Goal: Transaction & Acquisition: Purchase product/service

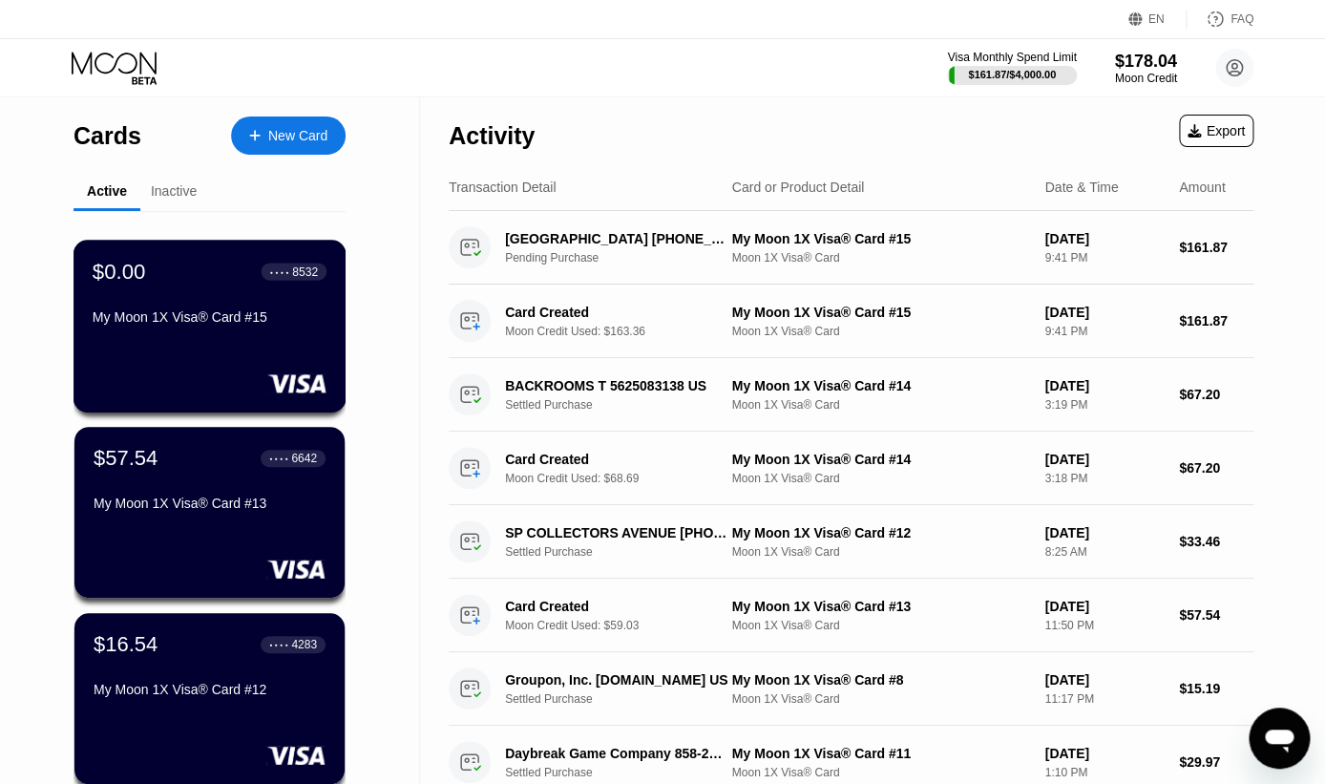
click at [241, 283] on div "$0.00 ● ● ● ● 8532" at bounding box center [210, 271] width 234 height 25
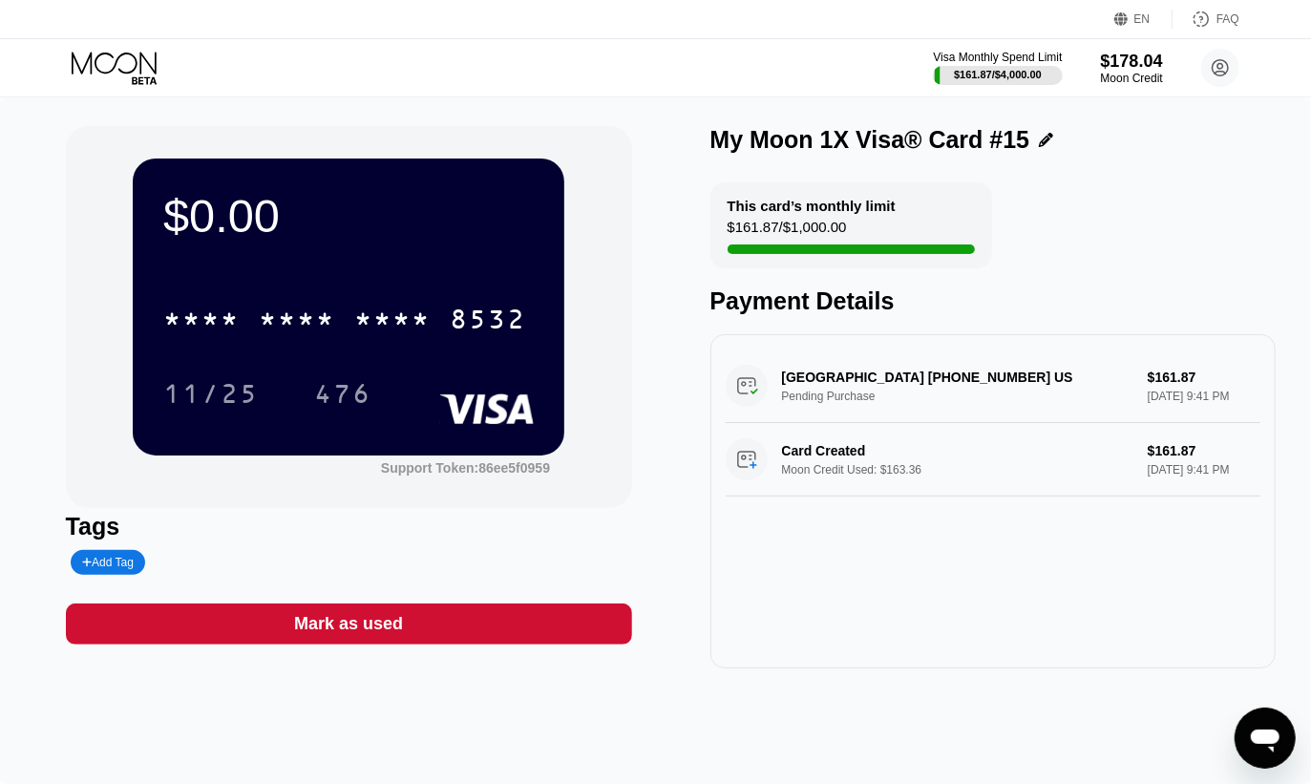
click at [311, 626] on div "Mark as used" at bounding box center [348, 624] width 109 height 22
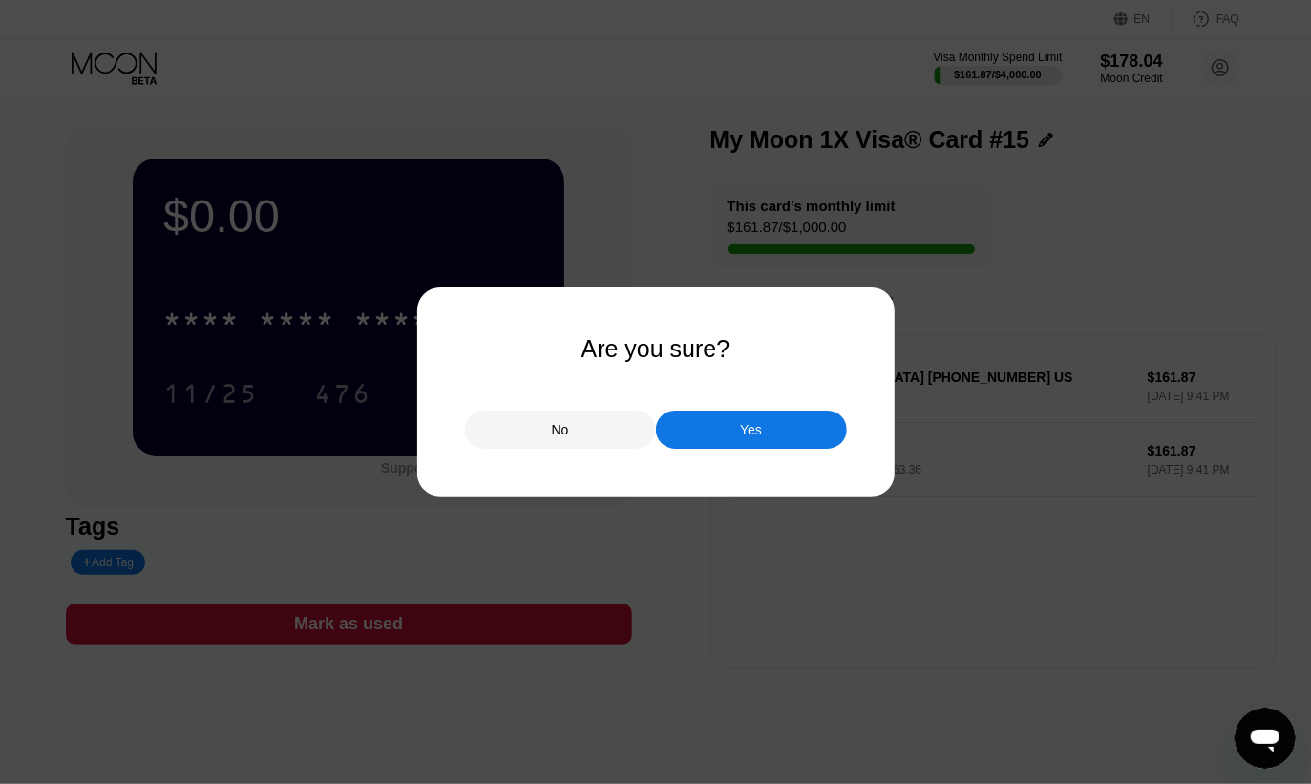
click at [786, 434] on div "Yes" at bounding box center [751, 429] width 191 height 38
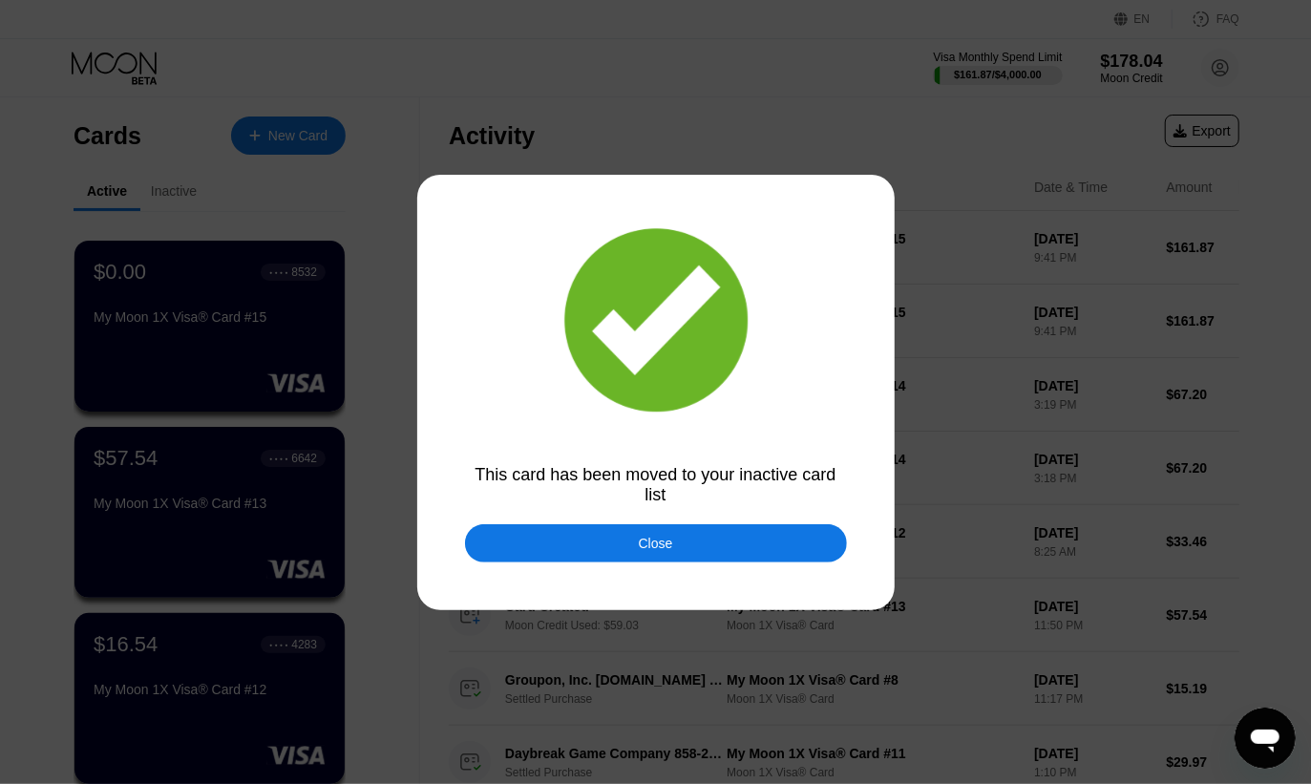
click at [695, 544] on div "Close" at bounding box center [656, 543] width 382 height 38
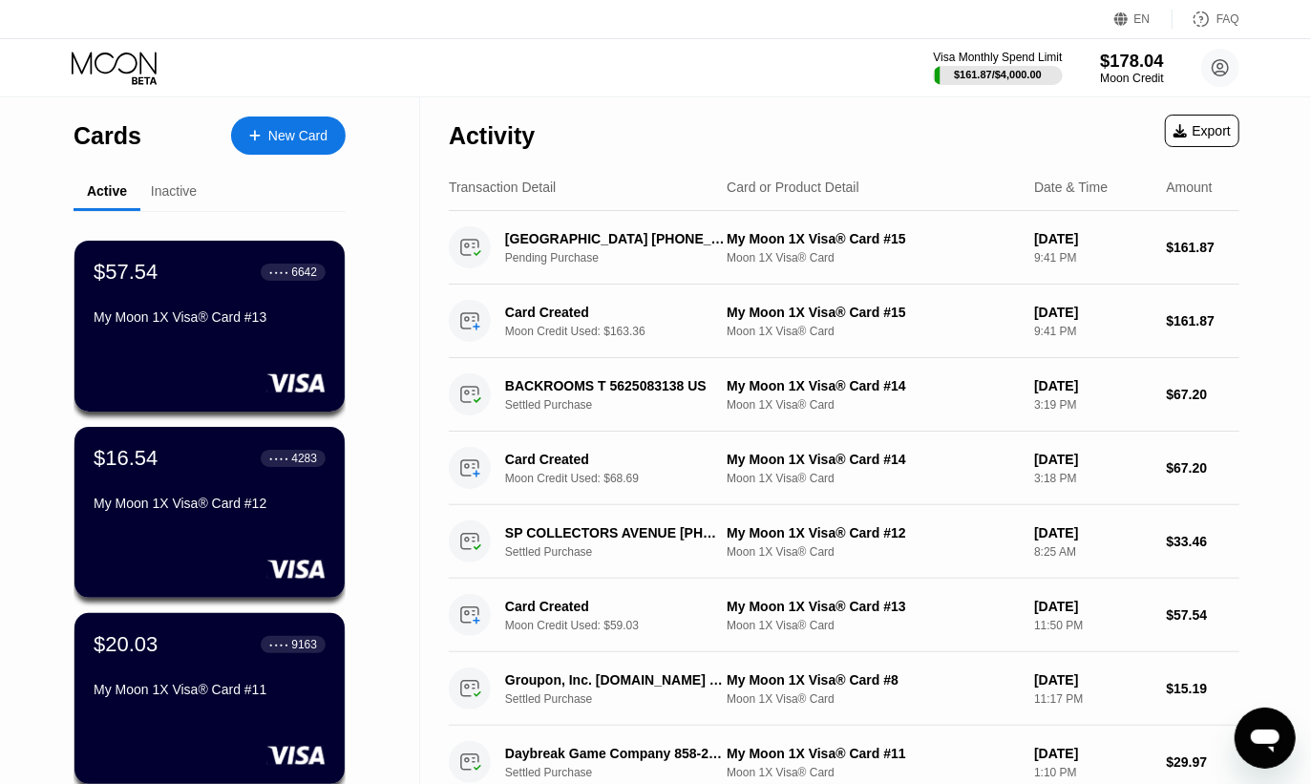
click at [1143, 79] on div "Moon Credit" at bounding box center [1132, 78] width 64 height 13
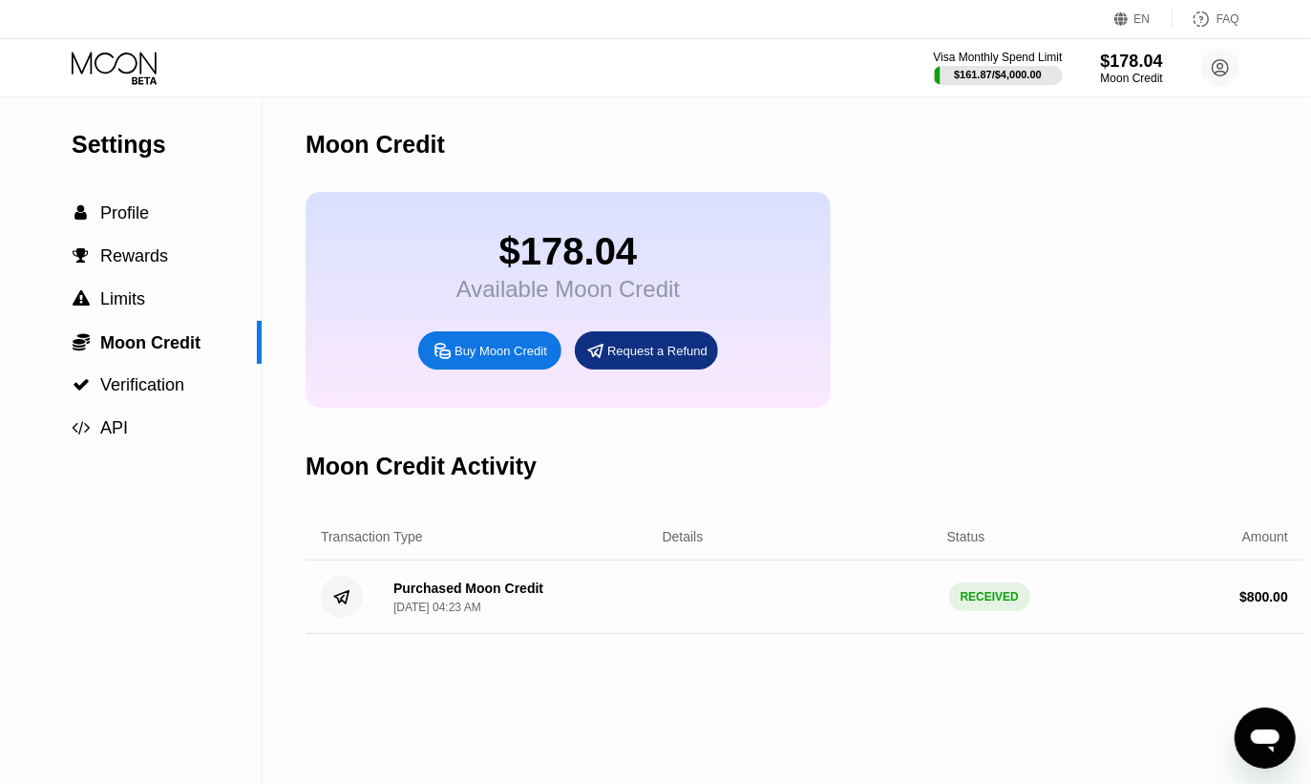
click at [1053, 751] on div "Moon Credit $178.04 Available Moon Credit Buy Moon Credit Request a Refund Moon…" at bounding box center [803, 440] width 997 height 686
click at [133, 256] on span "Rewards" at bounding box center [134, 255] width 68 height 19
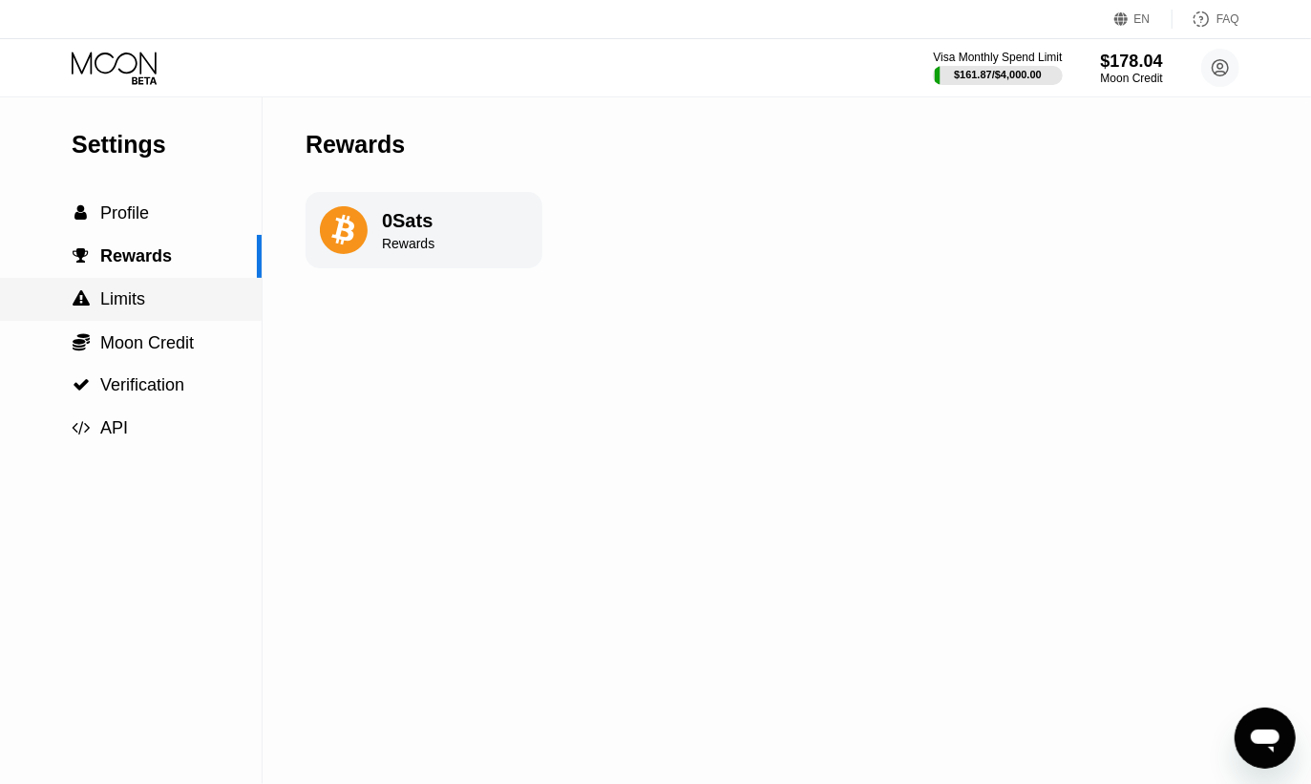
click at [127, 299] on span "Limits" at bounding box center [122, 298] width 45 height 19
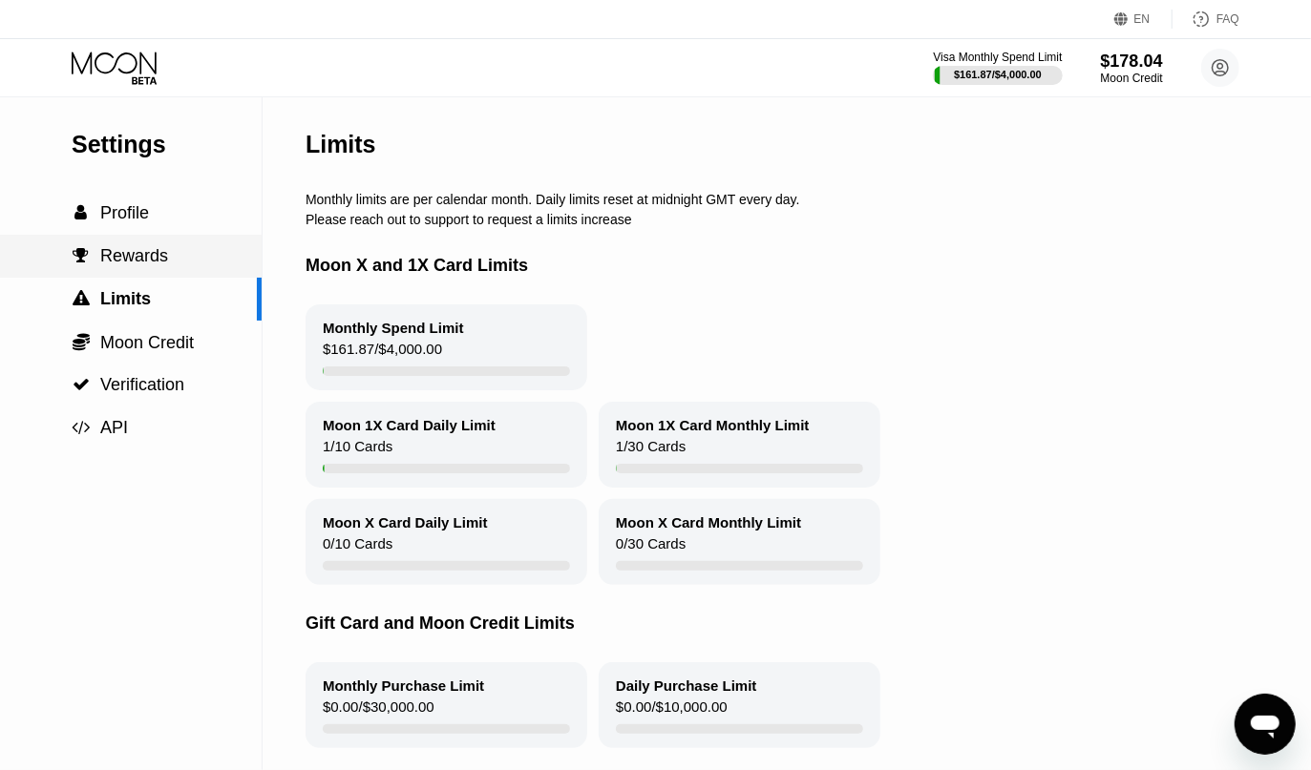
click at [155, 262] on span "Rewards" at bounding box center [134, 255] width 68 height 19
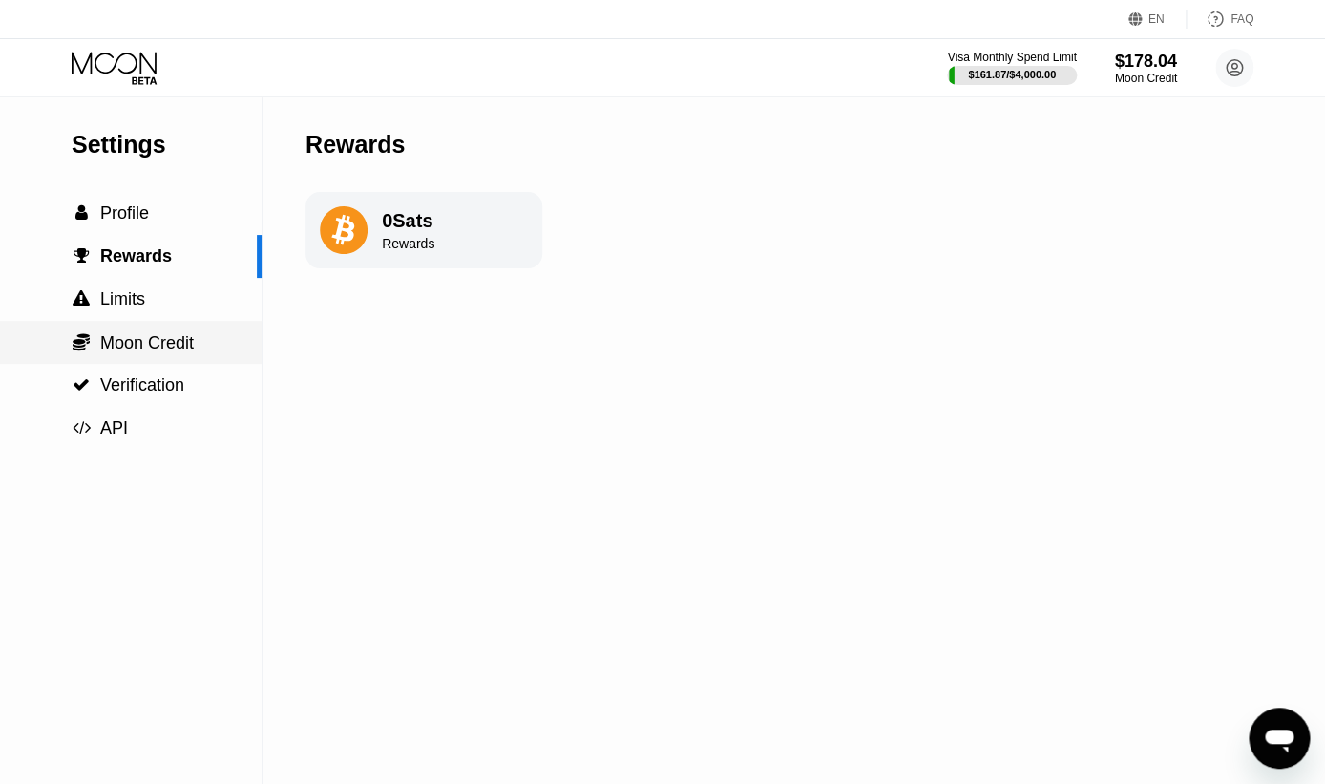
click at [141, 352] on span "Moon Credit" at bounding box center [147, 342] width 94 height 19
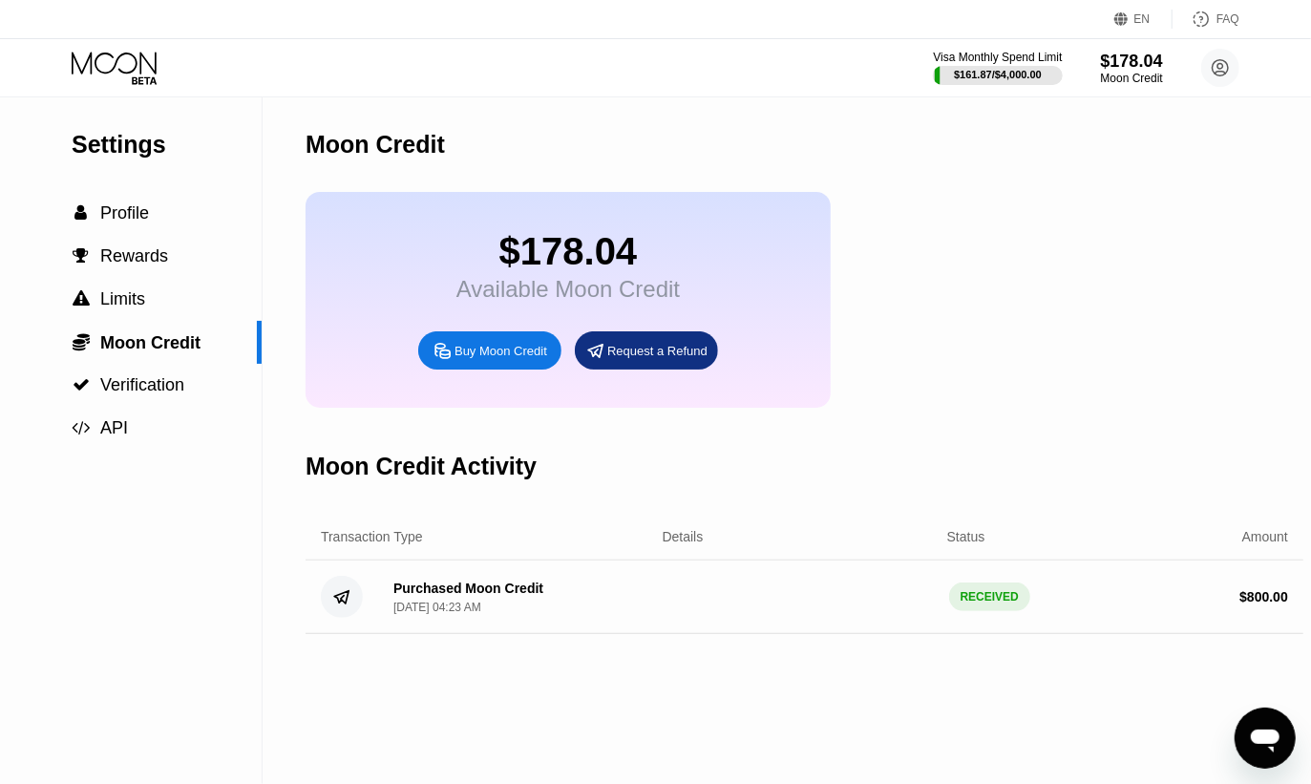
click at [437, 596] on div "Purchased Moon Credit" at bounding box center [468, 587] width 150 height 15
click at [342, 603] on icon at bounding box center [341, 597] width 14 height 12
click at [979, 634] on div "Purchased Moon Credit [DATE] 04:23 AM RECEIVED $ 800.00" at bounding box center [803, 596] width 997 height 73
click at [993, 611] on div "RECEIVED" at bounding box center [989, 596] width 81 height 29
click at [473, 359] on div "Buy Moon Credit" at bounding box center [500, 351] width 93 height 16
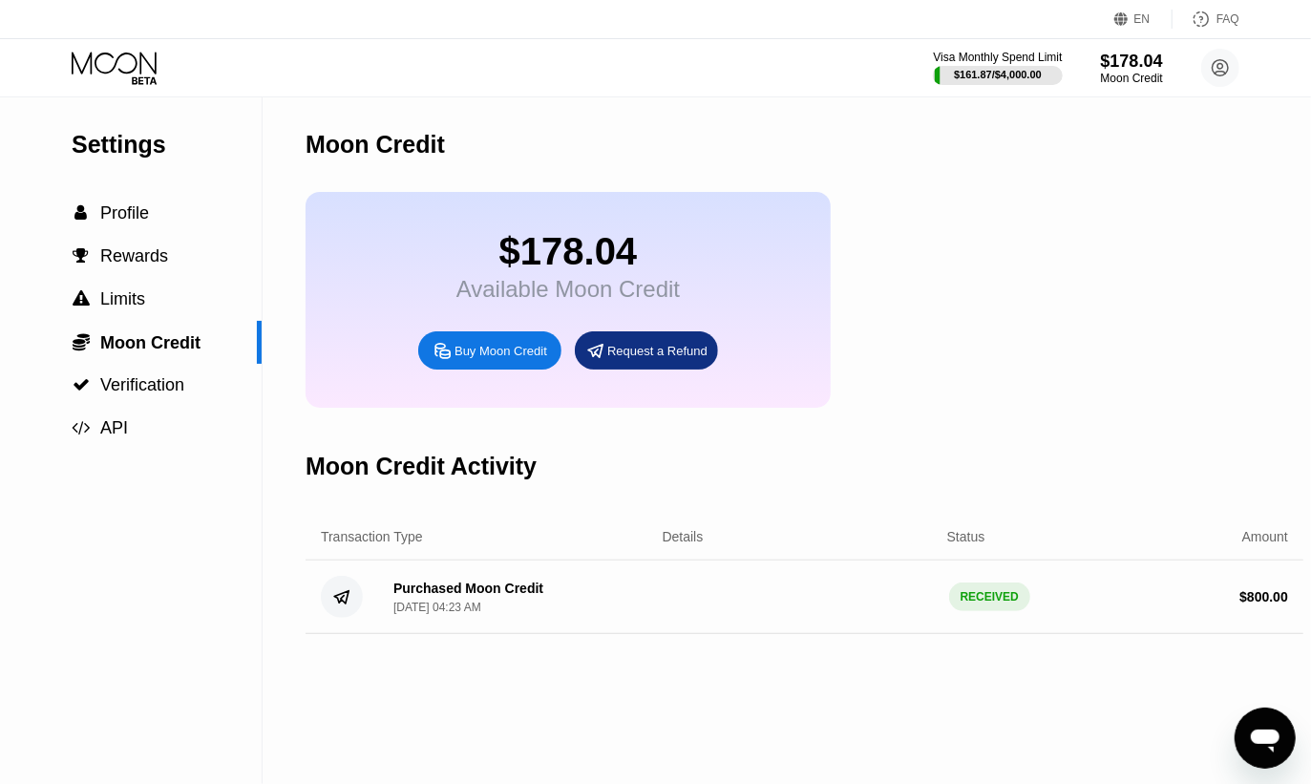
type input "0"
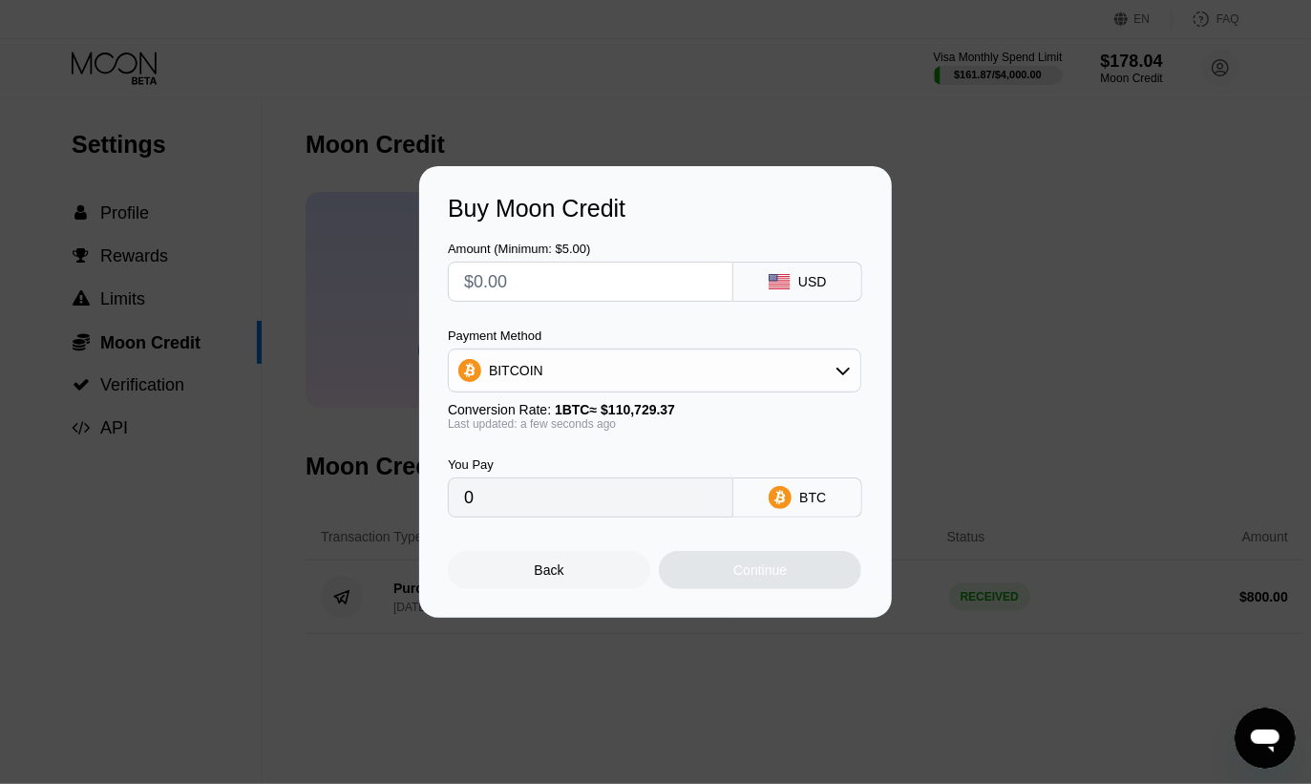
drag, startPoint x: 591, startPoint y: 289, endPoint x: 479, endPoint y: 299, distance: 112.1
click at [467, 286] on input "text" at bounding box center [590, 281] width 253 height 38
type input "$2"
type input "0.00001807"
type input "$200"
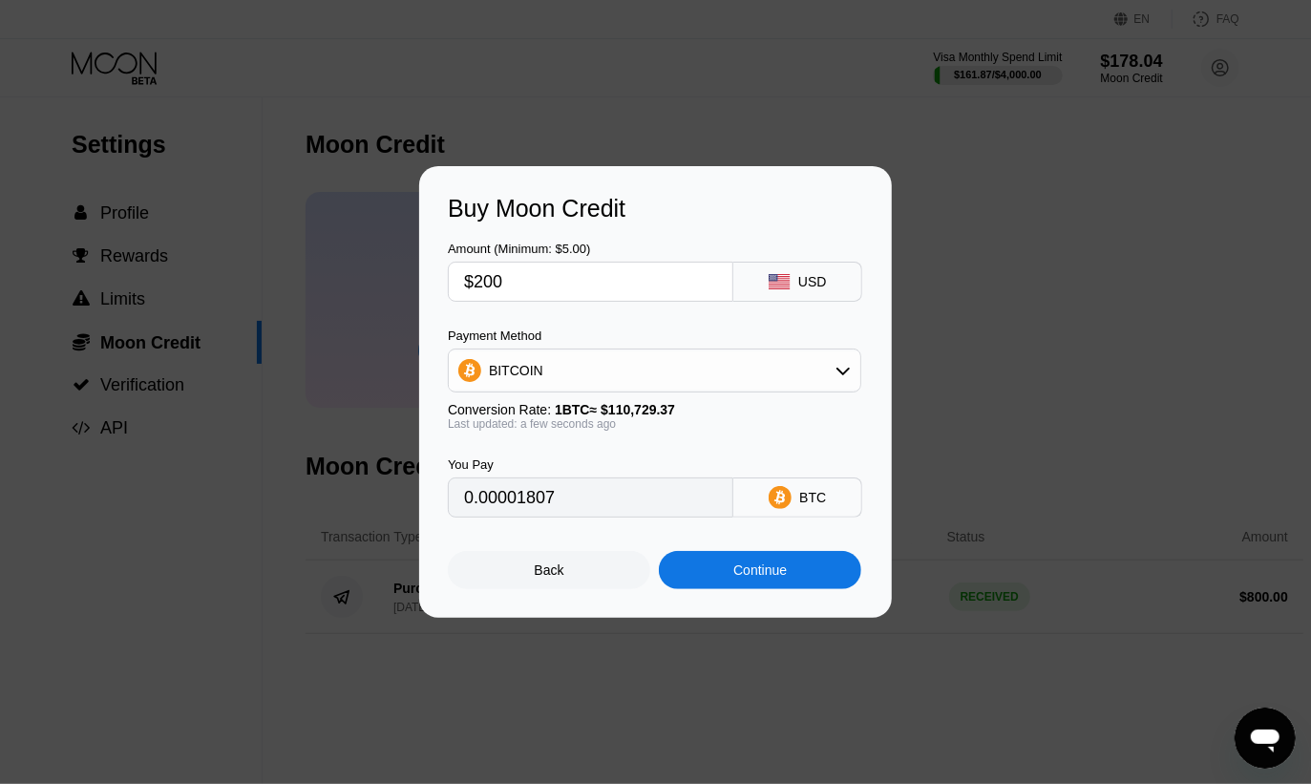
type input "0.00180621"
type input "$200"
click at [750, 576] on div "Continue" at bounding box center [759, 569] width 53 height 15
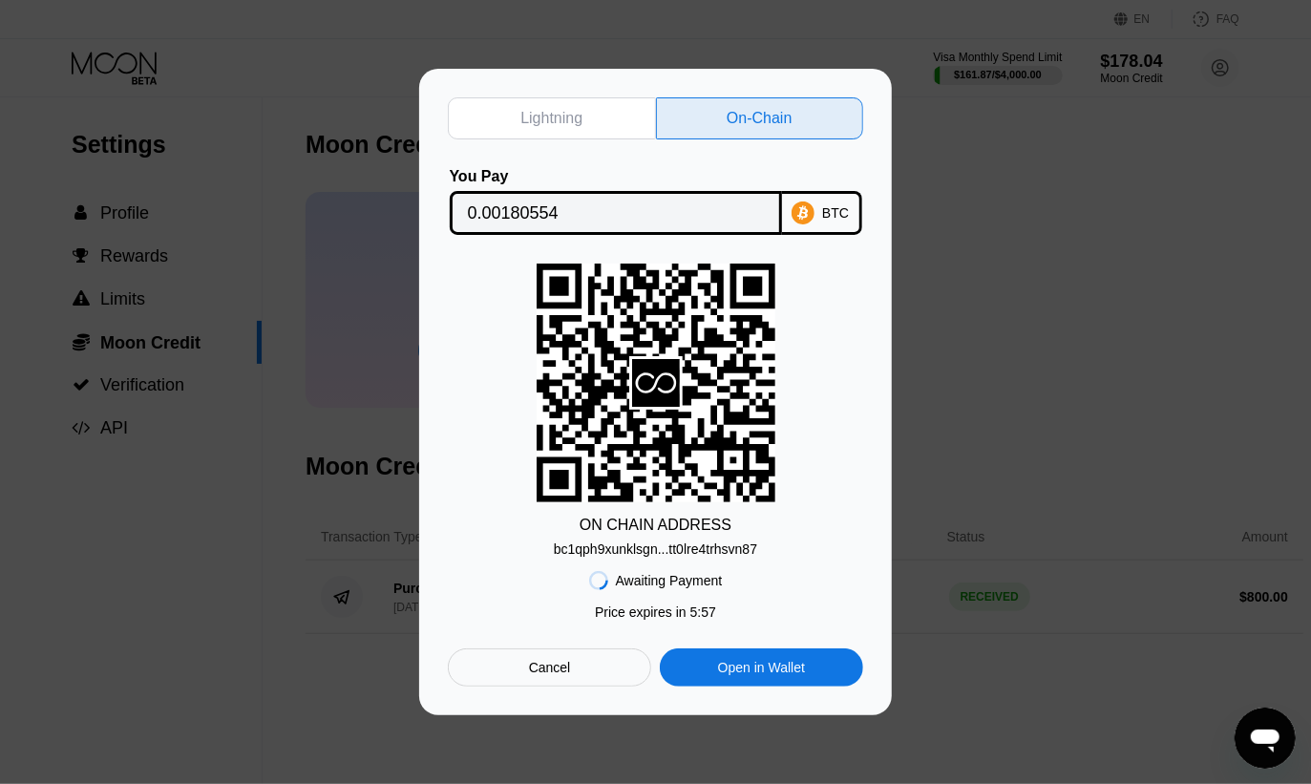
click at [615, 113] on div "Lightning" at bounding box center [552, 118] width 208 height 42
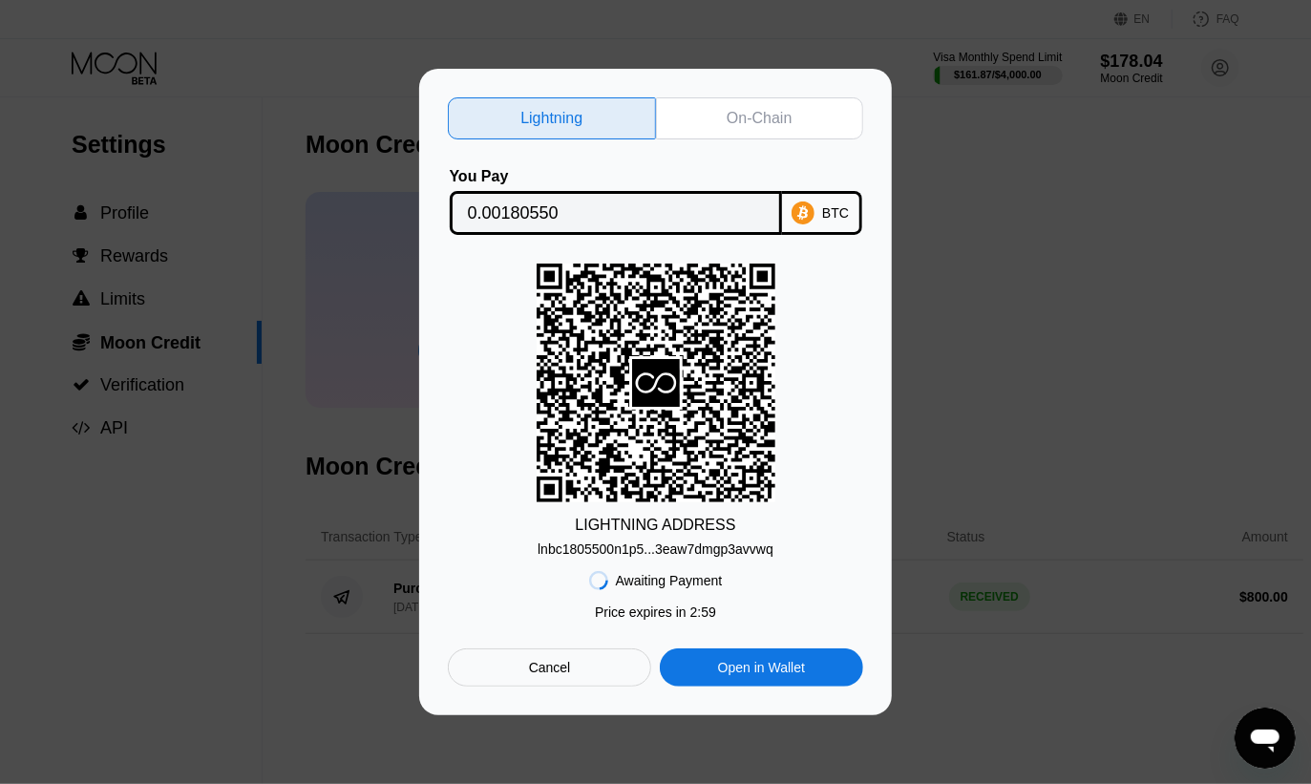
click at [824, 213] on div "BTC" at bounding box center [822, 213] width 80 height 44
click at [852, 168] on div "You Pay 0.00180550 BTC" at bounding box center [655, 201] width 415 height 67
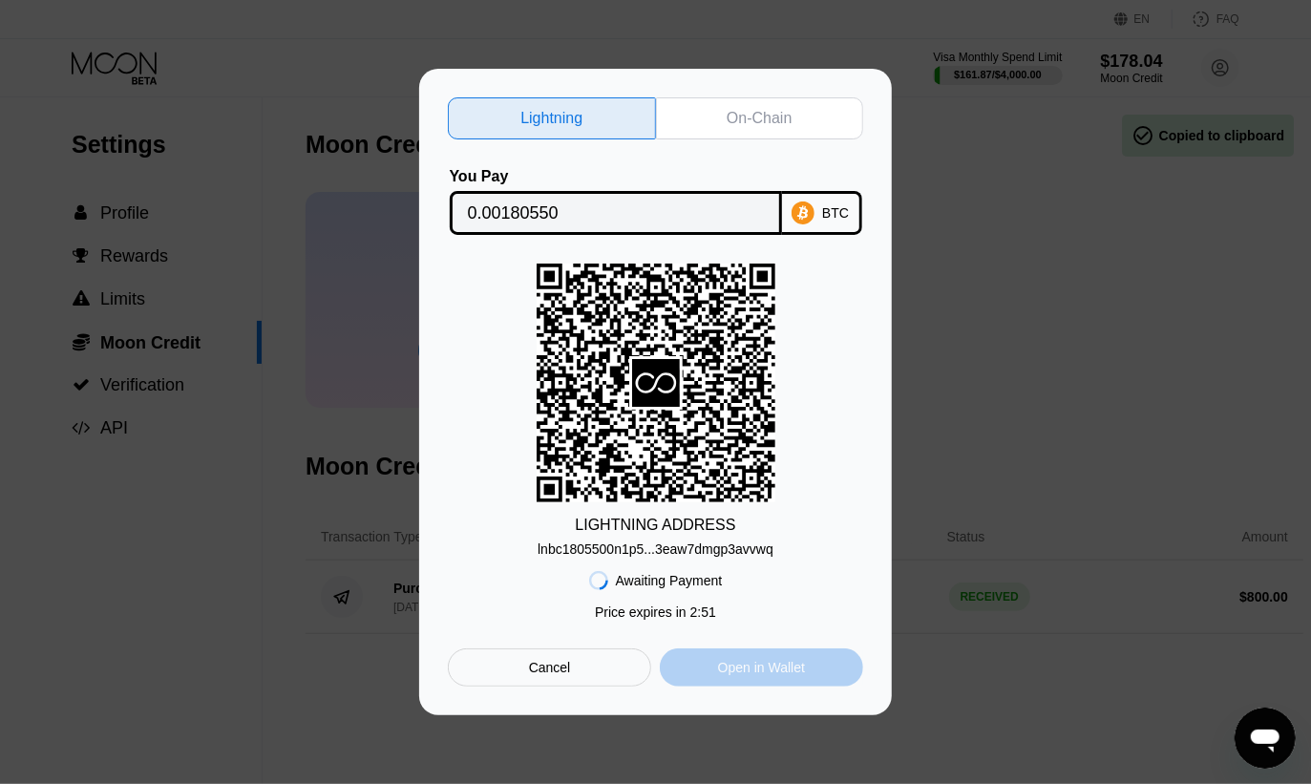
click at [739, 671] on div "Open in Wallet" at bounding box center [761, 667] width 87 height 17
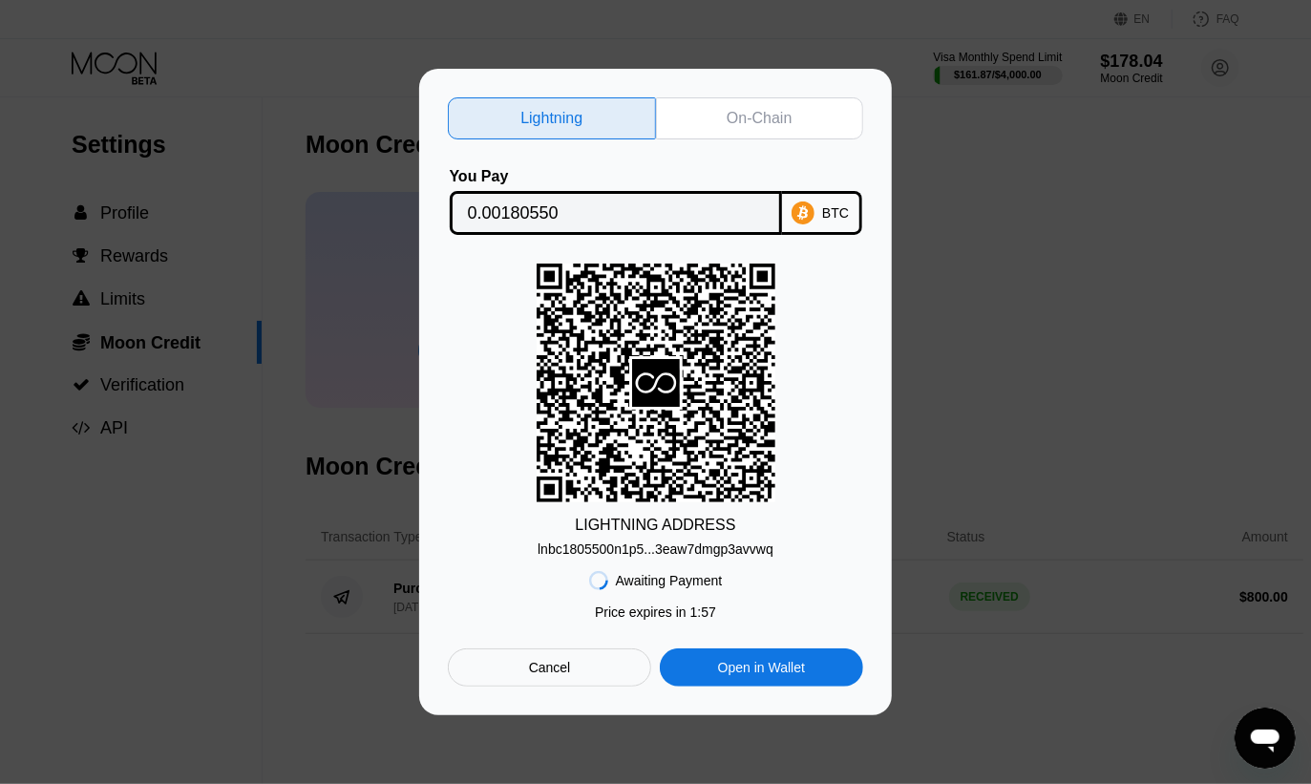
click at [788, 109] on div "On-Chain" at bounding box center [758, 118] width 65 height 19
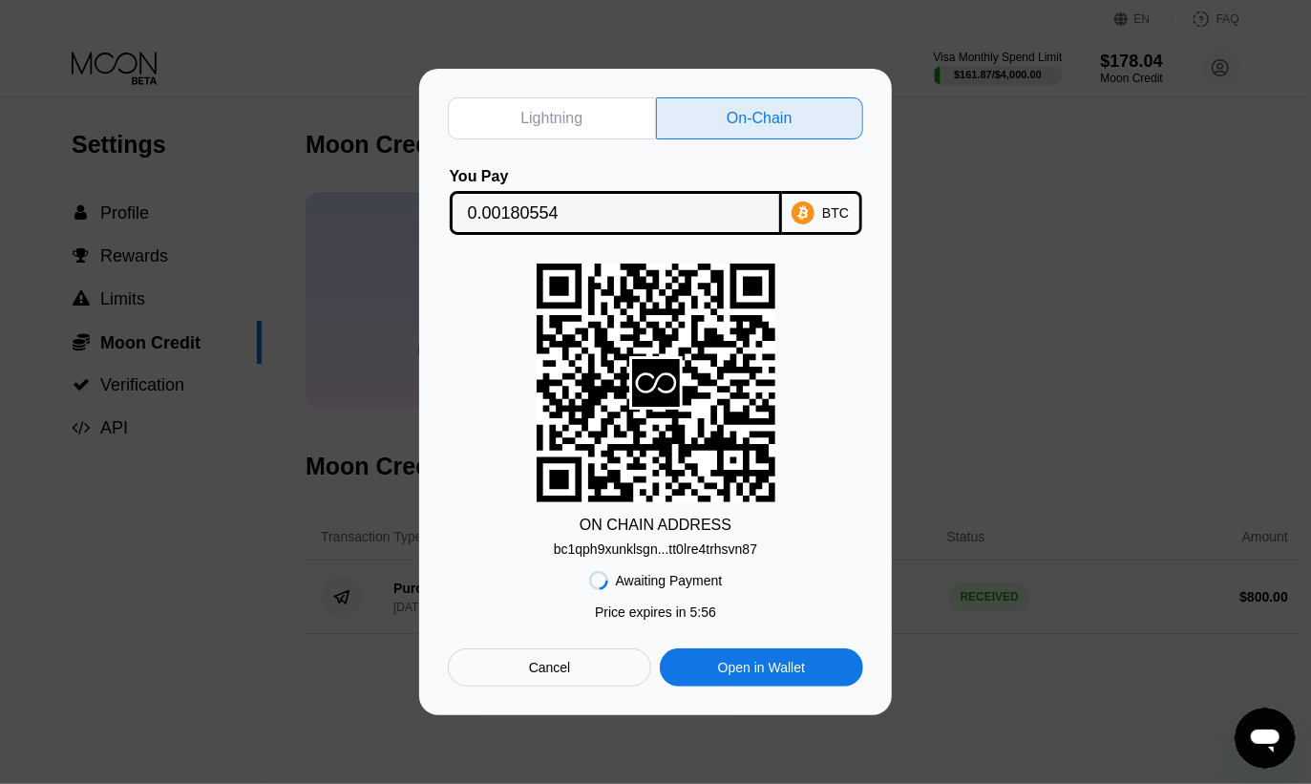
type input "0.00180554"
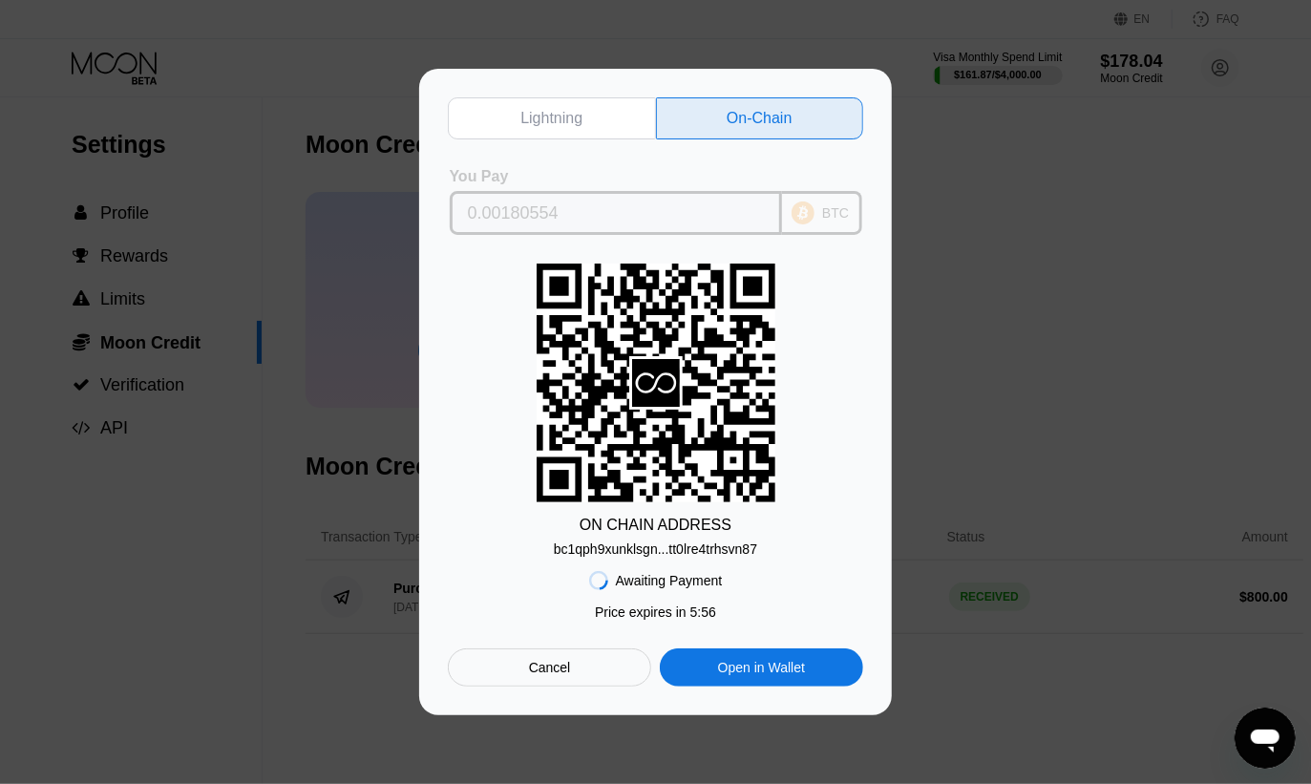
click at [814, 208] on icon at bounding box center [802, 212] width 23 height 23
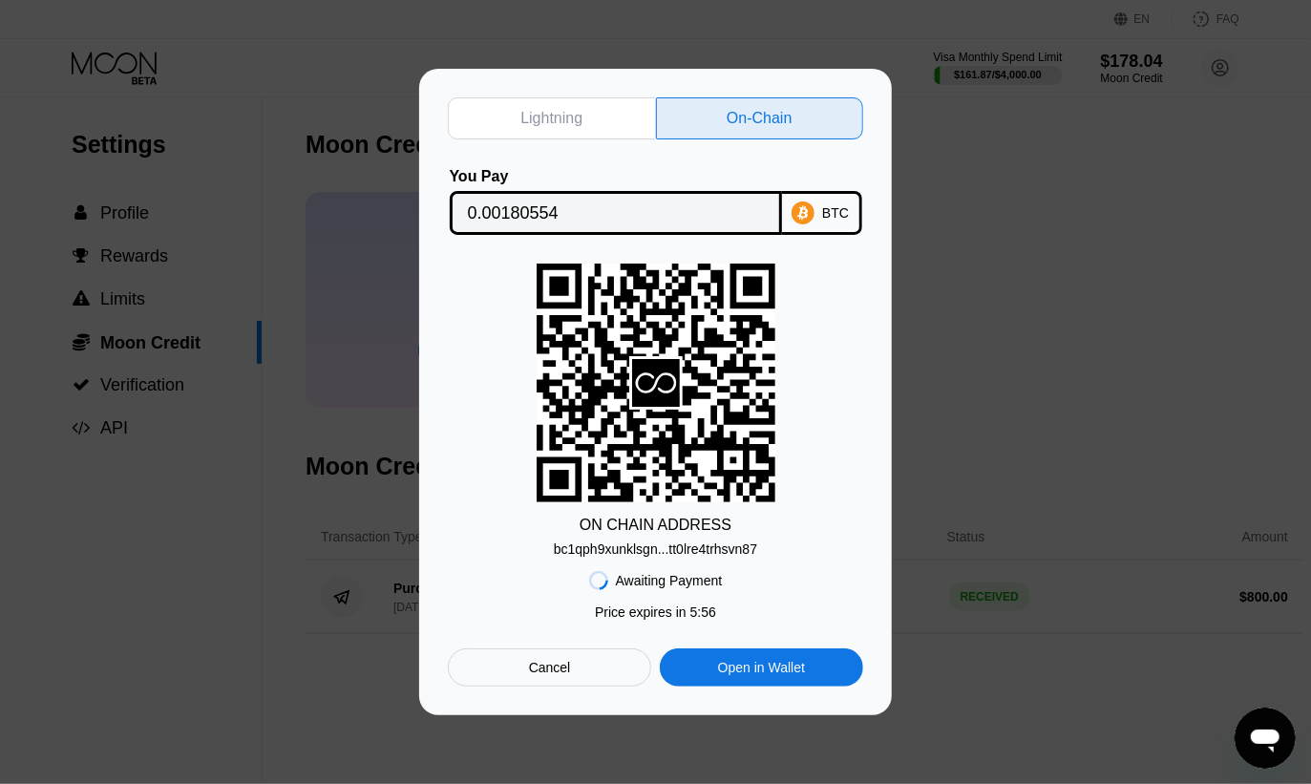
click at [695, 548] on div "bc1qph9xunklsgn...tt0lre4trhsvn87" at bounding box center [655, 548] width 203 height 15
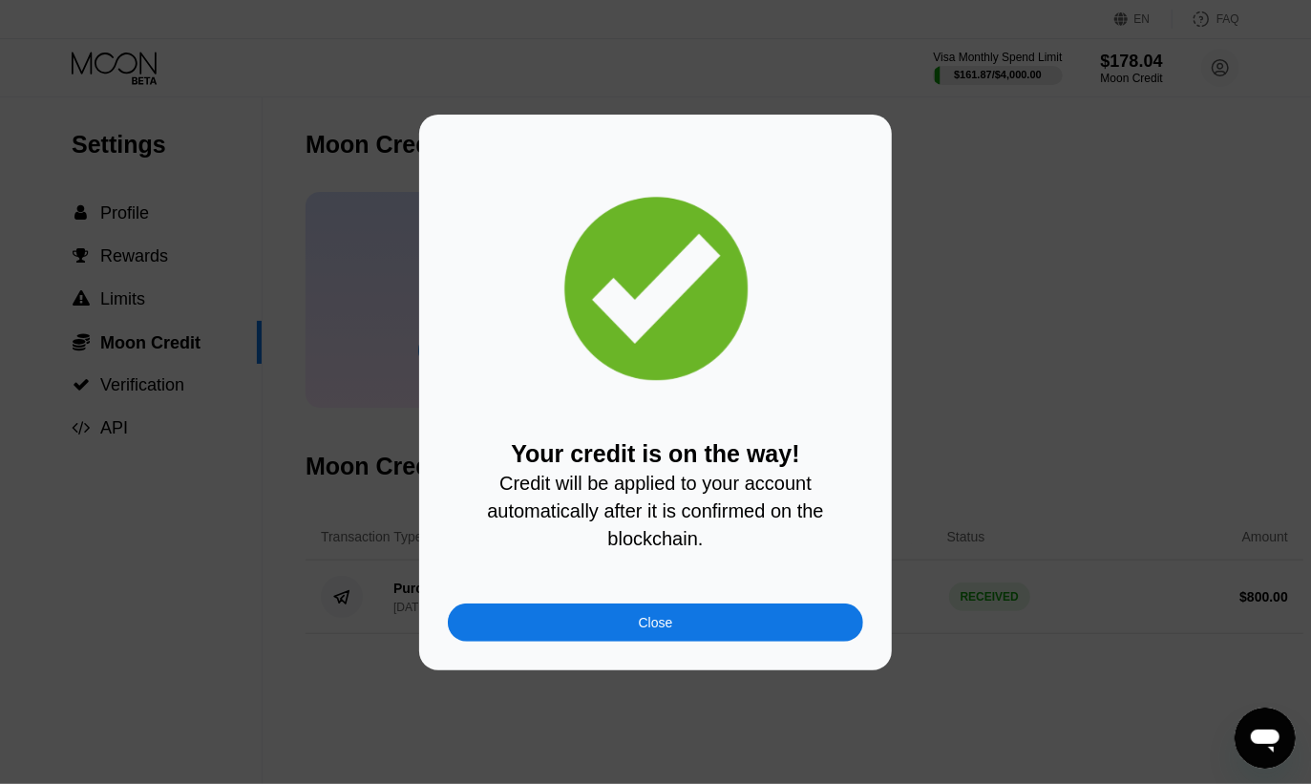
click at [663, 628] on div "Close" at bounding box center [656, 622] width 34 height 15
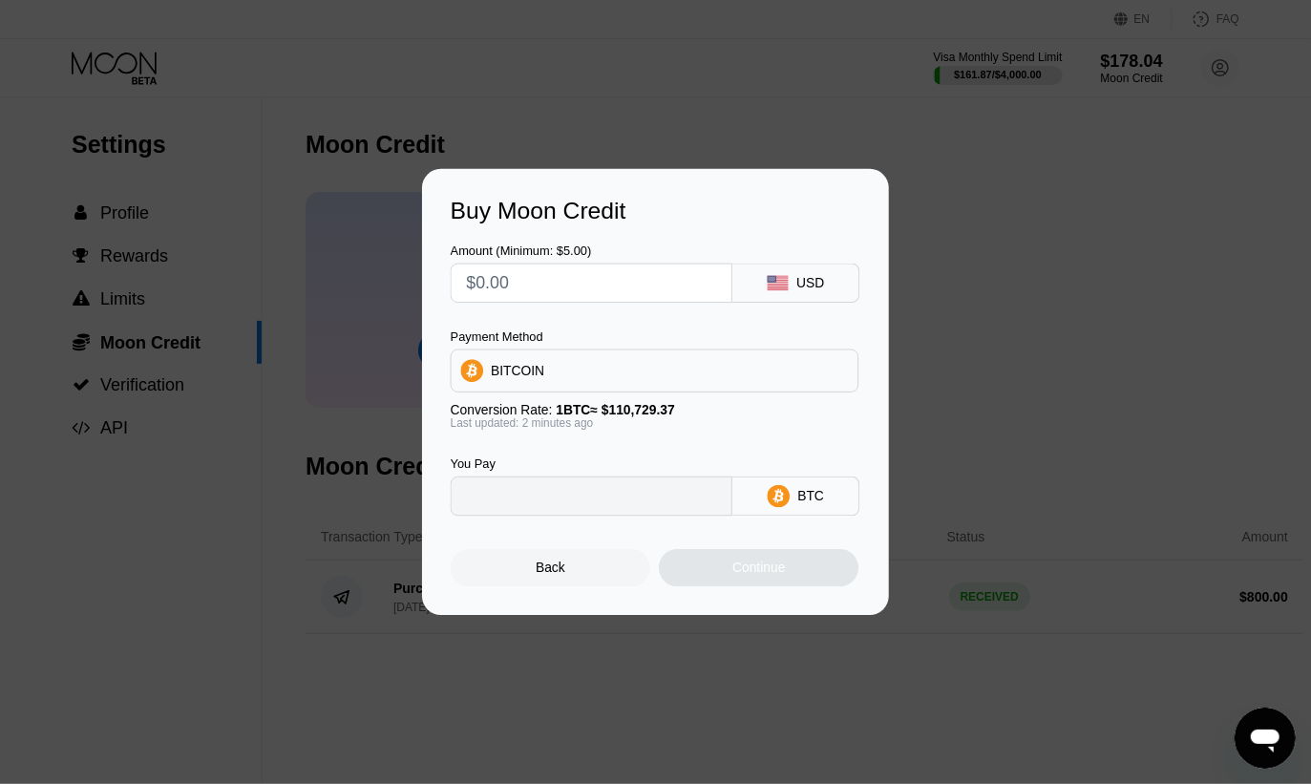
type input "0"
